Goal: Find specific page/section: Find specific page/section

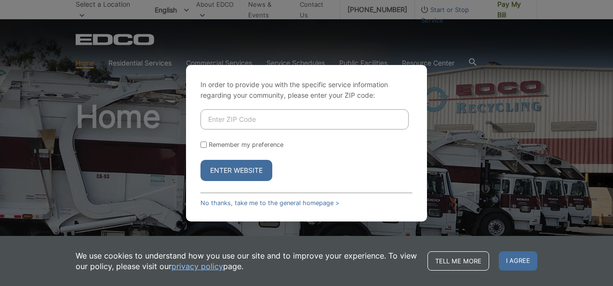
click at [229, 120] on input "Enter ZIP Code" at bounding box center [305, 119] width 208 height 20
click at [265, 119] on input "Enter ZIP Code" at bounding box center [305, 119] width 208 height 20
type input "92064"
click at [202, 142] on input "Remember my preference" at bounding box center [204, 145] width 6 height 6
checkbox input "true"
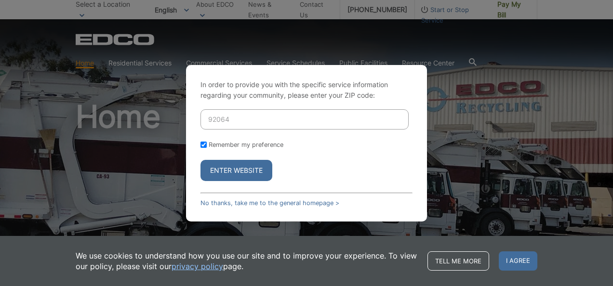
click at [240, 170] on button "Enter Website" at bounding box center [237, 170] width 72 height 21
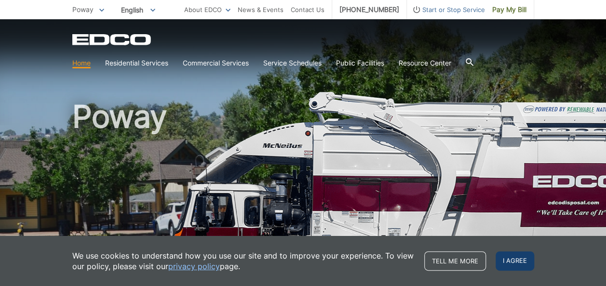
click at [521, 263] on span "I agree" at bounding box center [515, 261] width 39 height 19
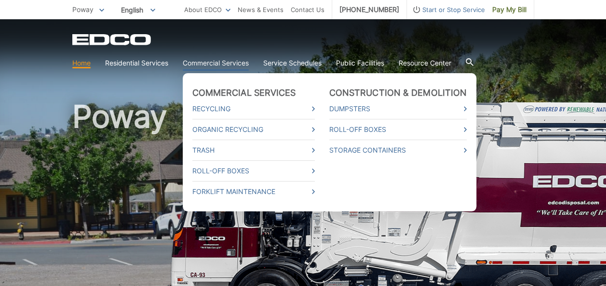
click at [223, 59] on link "Commercial Services" at bounding box center [216, 63] width 66 height 11
